Goal: Communication & Community: Answer question/provide support

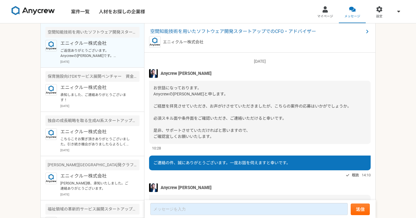
scroll to position [82, 0]
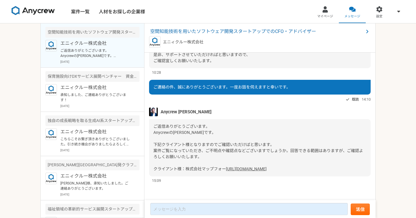
click at [225, 35] on div "空間知能技術を用いたソフトウェア開発スタートアップでのCFO・アドバイザー エニィクルー株式会社" at bounding box center [259, 37] width 231 height 29
click at [233, 30] on span "空間知能技術を用いたソフトウェア開発スタートアップでのCFO・アドバイザー" at bounding box center [256, 31] width 213 height 7
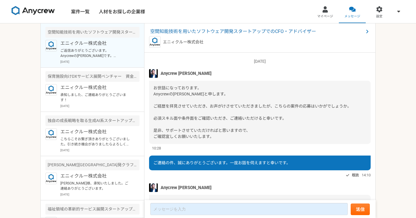
scroll to position [82, 0]
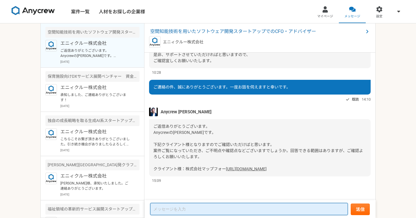
click at [227, 205] on textarea at bounding box center [248, 209] width 197 height 12
type textarea "ご"
type textarea "ご案内ありがとうございます。稼働時間については月あたり数時間となっていますが"
type textarea "が"
drag, startPoint x: 308, startPoint y: 206, endPoint x: 164, endPoint y: 205, distance: 144.0
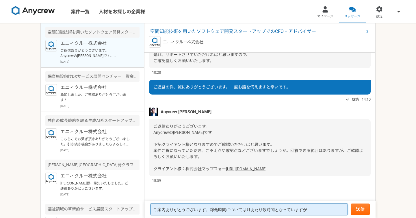
click at [164, 205] on textarea "ご案内ありがとうございます。稼働時間については月あたり数時間となっていますが" at bounding box center [248, 209] width 197 height 12
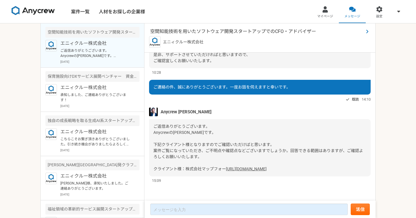
click at [223, 29] on span "空間知能技術を用いたソフトウェア開発スタートアップでのCFO・アドバイザー" at bounding box center [256, 31] width 213 height 7
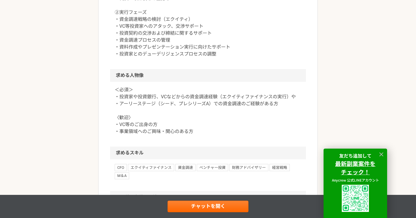
scroll to position [449, 0]
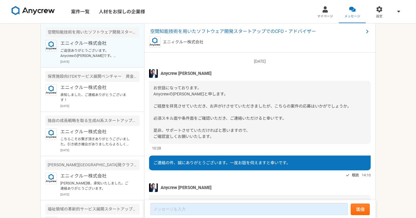
scroll to position [82, 0]
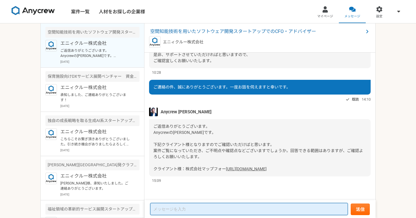
click at [202, 211] on textarea at bounding box center [248, 209] width 197 height 12
paste textarea "ご案内ありがとうございます。稼働時間については月あたり数時間となっていますが"
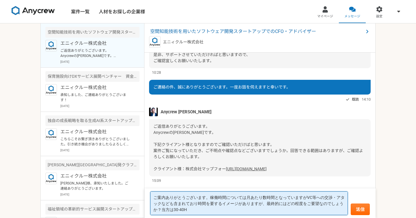
type textarea "ご案内ありがとうございます。稼働時間については月あたり数時間となっていますがVC等への交渉・アタックなども含まれており時間を要するイメージがありますが、最終的…"
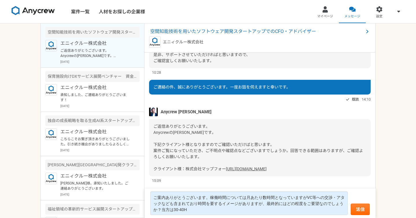
click at [303, 12] on nav "案件一覧 人材をお探しの企業様 マイページ メッセージ 設定" at bounding box center [208, 11] width 416 height 23
click at [292, 28] on span "空間知能技術を用いたソフトウェア開発スタートアップでのCFO・アドバイザー" at bounding box center [256, 31] width 213 height 7
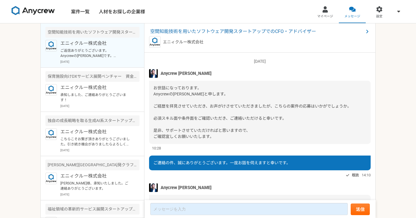
scroll to position [82, 0]
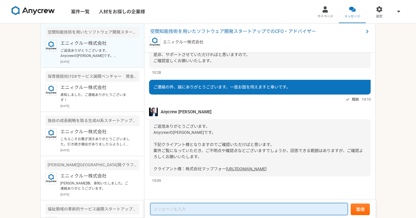
click at [230, 212] on textarea at bounding box center [248, 209] width 197 height 12
type textarea "g"
type textarea "ご"
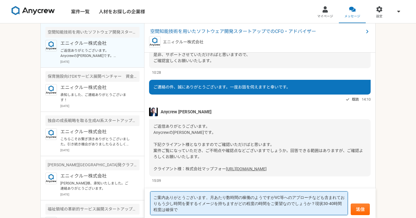
click at [258, 205] on textarea "ご案内ありがとうございます。月あたり数時間の稼働のようですがVC等へのアプローチなども含まれておりもう少し時間を要するイメージを持ちますがどの程度の時間をご要…" at bounding box center [248, 203] width 197 height 24
drag, startPoint x: 322, startPoint y: 205, endPoint x: 327, endPoint y: 210, distance: 7.6
click at [327, 210] on textarea "ご案内ありがとうございます。月あたり数時間の稼働のようですがVC等へのアプローチなども含まれておりもう少し時間を要するイメージを持ちますがどの程度の稼働時間を…" at bounding box center [248, 203] width 197 height 24
type textarea "ご案内ありがとうございます。月あたり数時間の稼働のようですがVC等へのアプローチなども含まれておりもう少し時間を要するイメージを持ちますがどの程度の稼働時間を…"
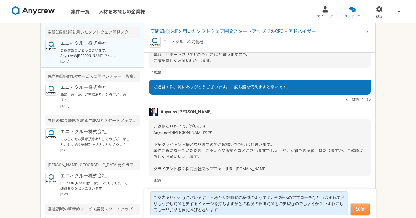
click at [359, 208] on button "送信" at bounding box center [359, 209] width 19 height 12
click at [358, 213] on button "送信" at bounding box center [359, 209] width 19 height 12
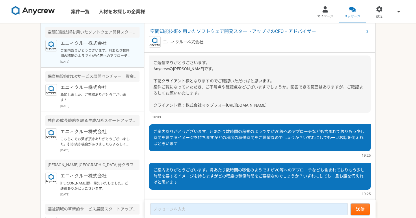
scroll to position [158, 0]
